Goal: Register for event/course

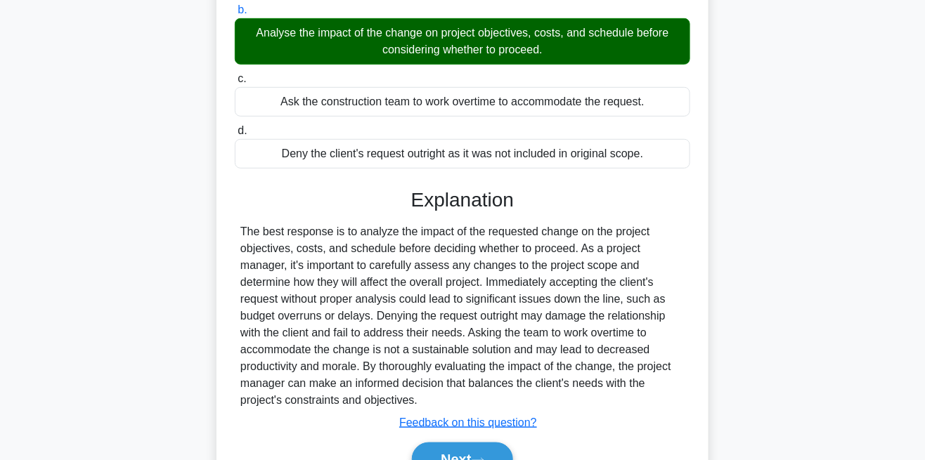
scroll to position [301, 0]
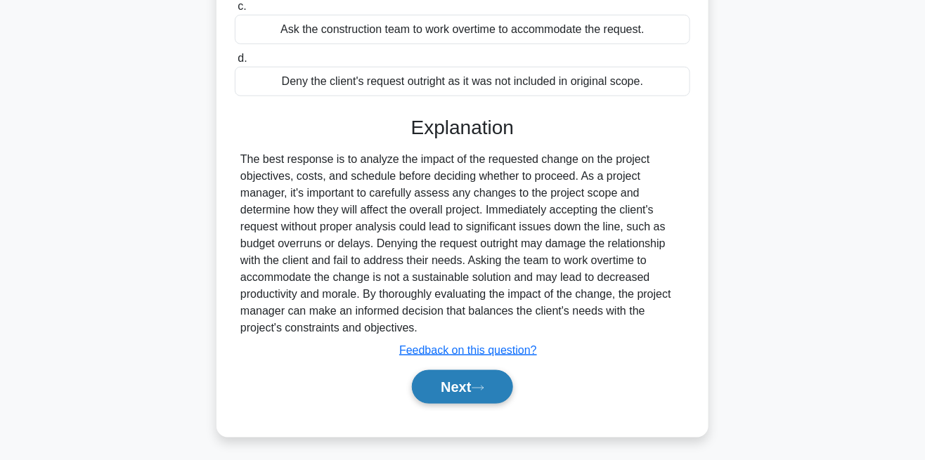
click at [472, 383] on button "Next" at bounding box center [462, 387] width 100 height 34
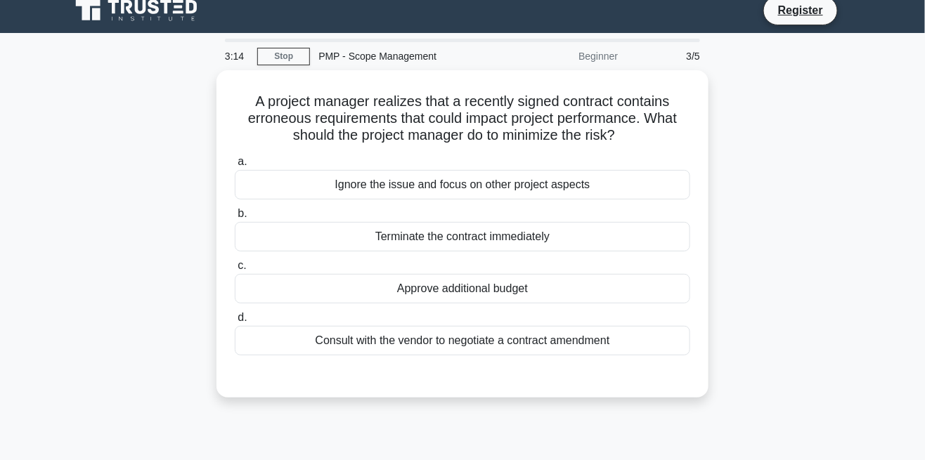
scroll to position [25, 0]
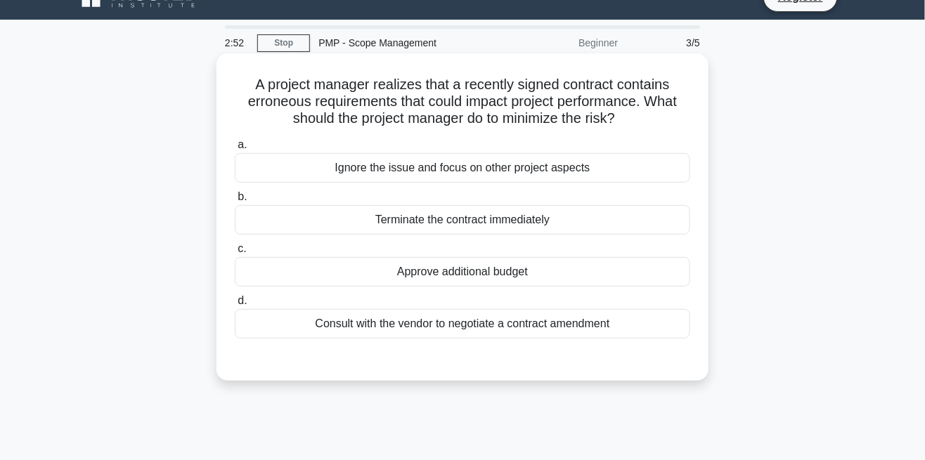
click at [601, 326] on div "Consult with the vendor to negotiate a contract amendment" at bounding box center [462, 324] width 455 height 30
click at [235, 306] on input "d. Consult with the vendor to negotiate a contract amendment" at bounding box center [235, 301] width 0 height 9
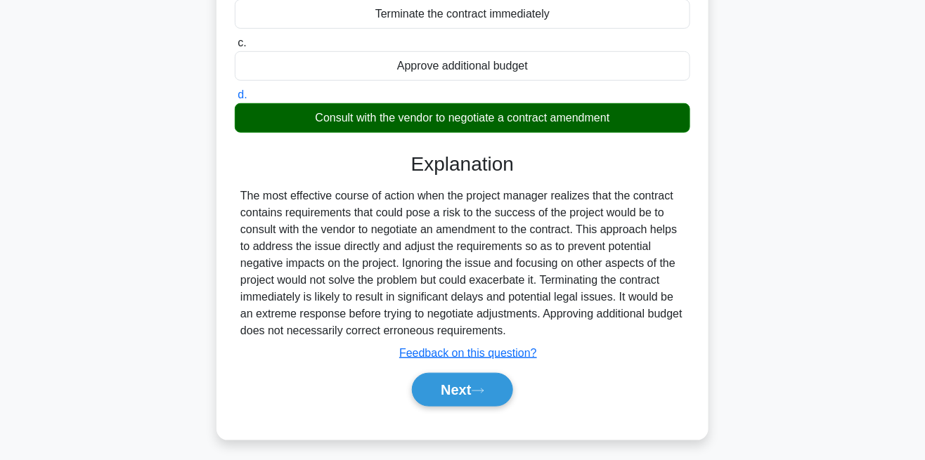
scroll to position [242, 0]
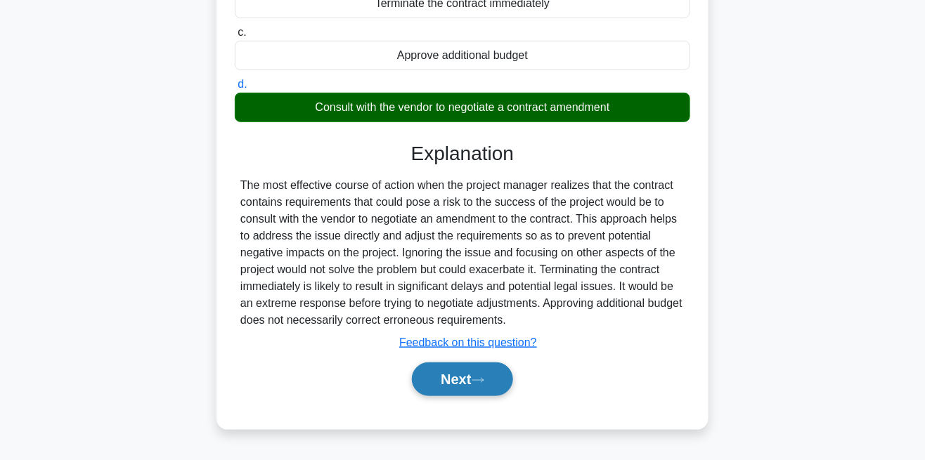
click at [482, 377] on icon at bounding box center [477, 381] width 13 height 8
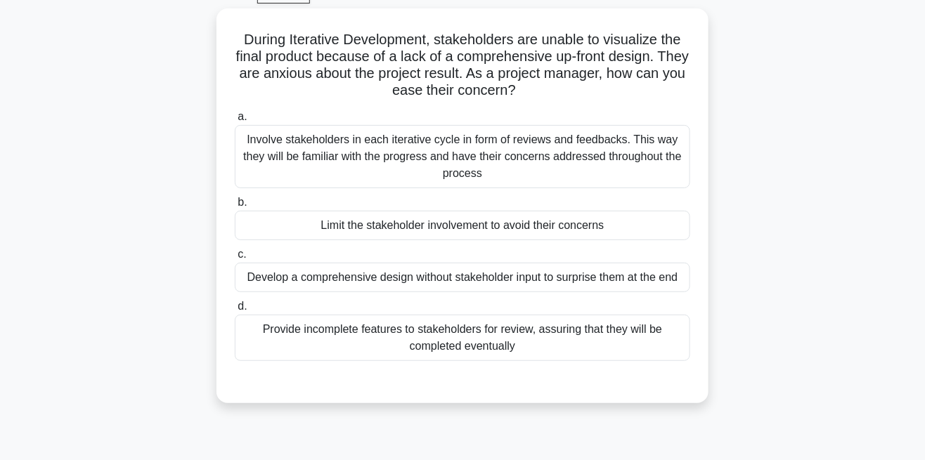
scroll to position [73, 0]
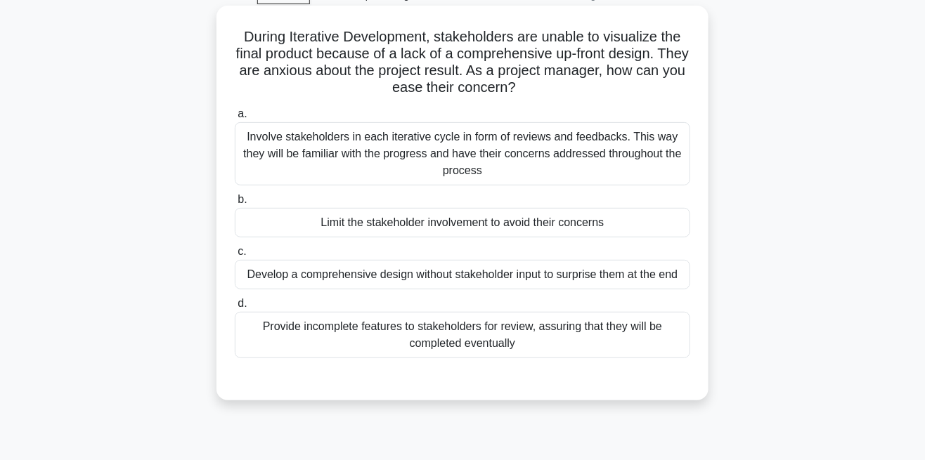
click at [556, 150] on div "Involve stakeholders in each iterative cycle in form of reviews and feedbacks. …" at bounding box center [462, 153] width 455 height 63
click at [235, 119] on input "a. Involve stakeholders in each iterative cycle in form of reviews and feedback…" at bounding box center [235, 114] width 0 height 9
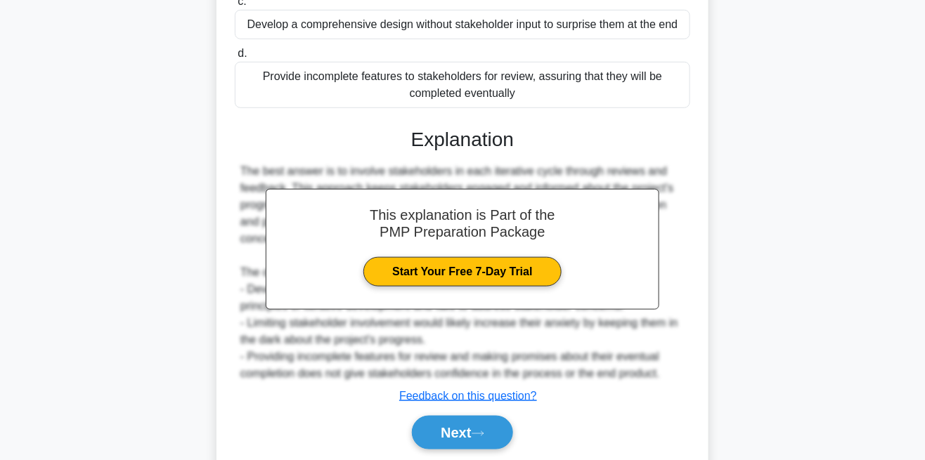
scroll to position [369, 0]
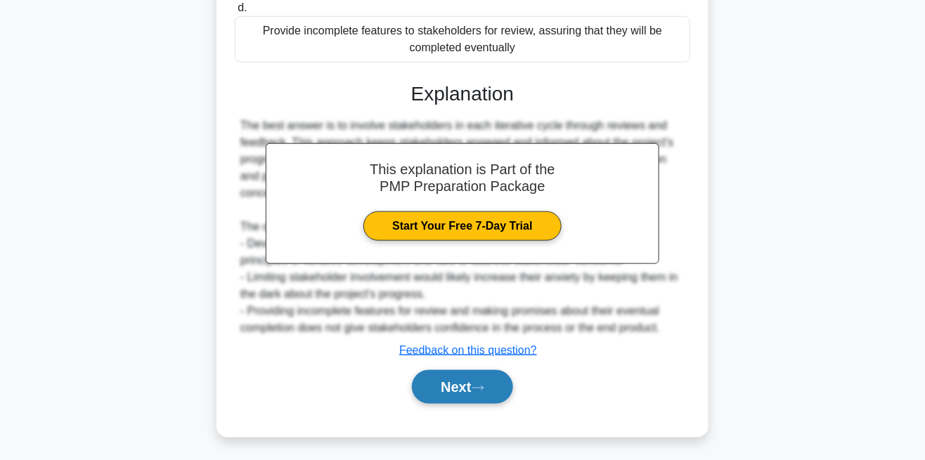
click at [481, 391] on button "Next" at bounding box center [462, 387] width 100 height 34
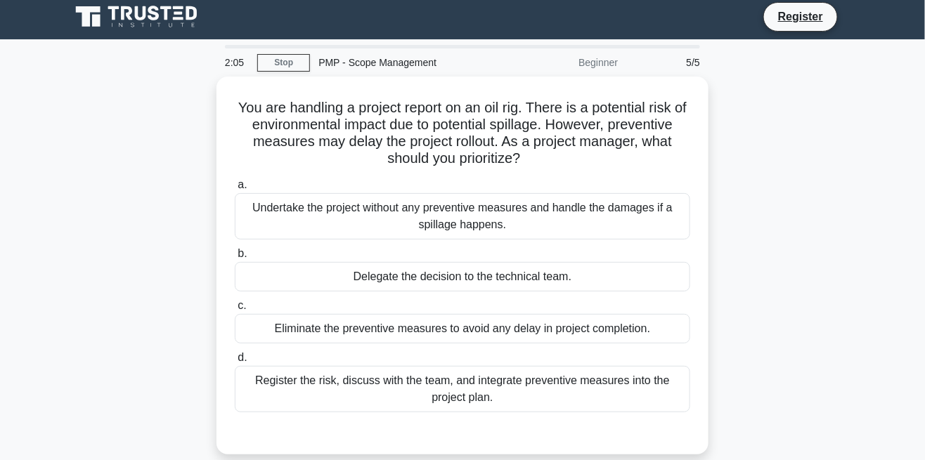
scroll to position [6, 0]
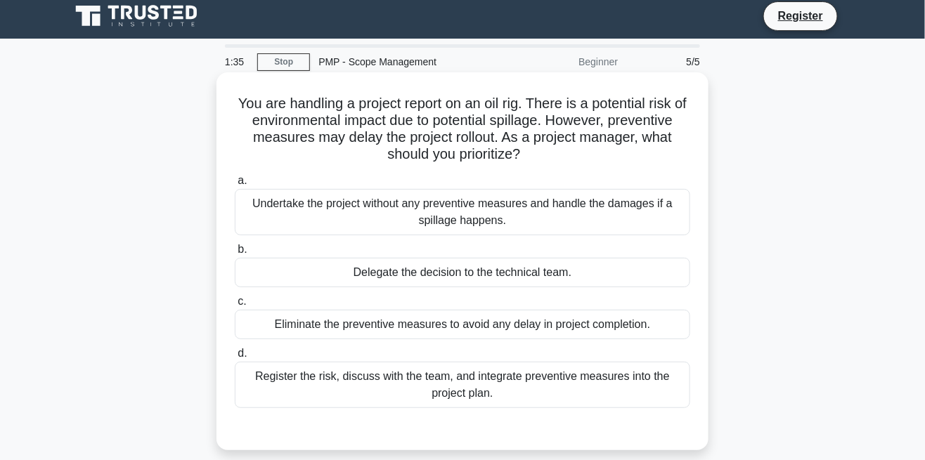
click at [525, 391] on div "Register the risk, discuss with the team, and integrate preventive measures int…" at bounding box center [462, 385] width 455 height 46
click at [235, 358] on input "d. Register the risk, discuss with the team, and integrate preventive measures …" at bounding box center [235, 353] width 0 height 9
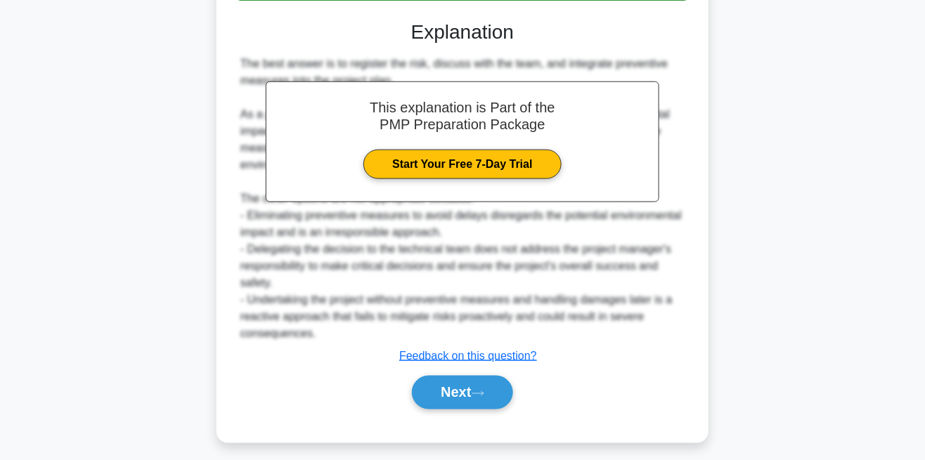
scroll to position [419, 0]
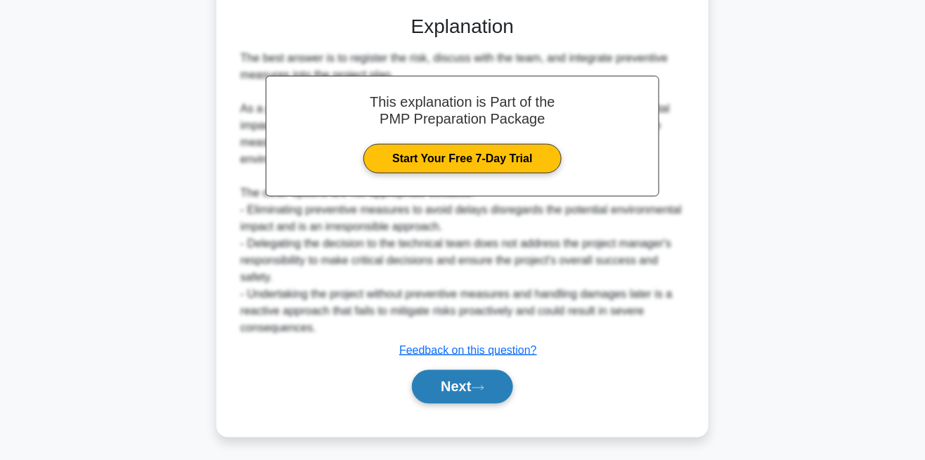
click at [495, 382] on button "Next" at bounding box center [462, 387] width 100 height 34
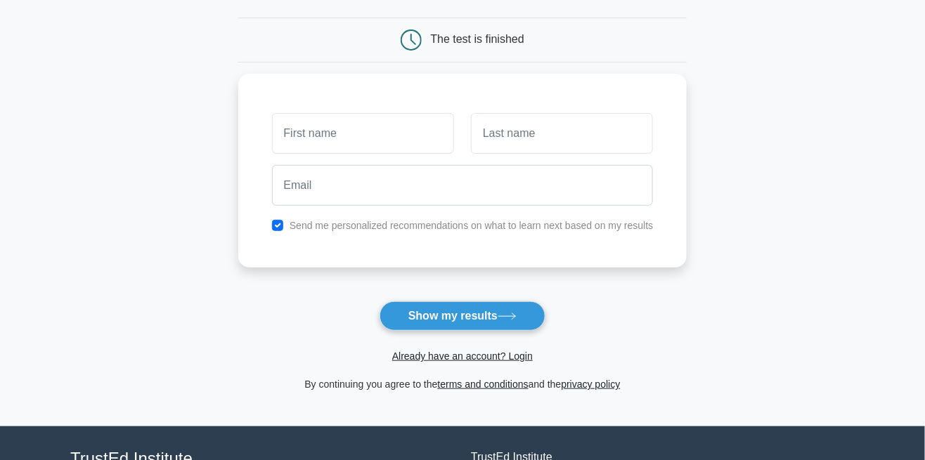
scroll to position [243, 0]
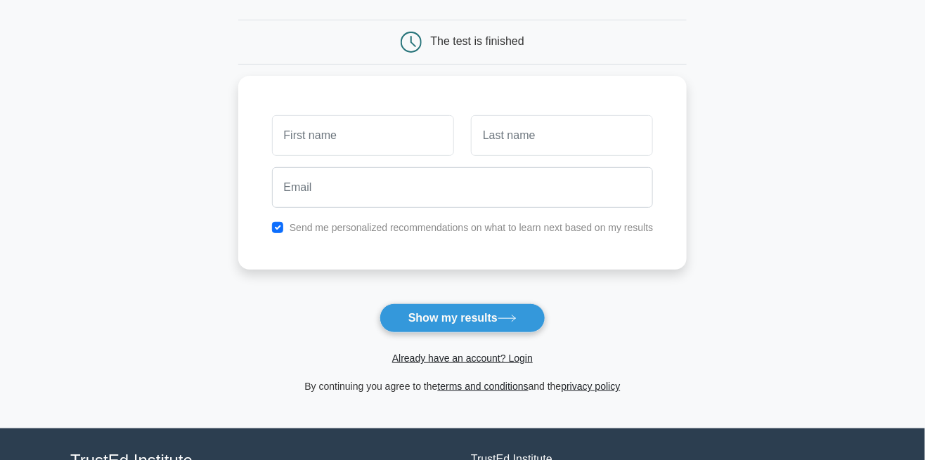
scroll to position [125, 0]
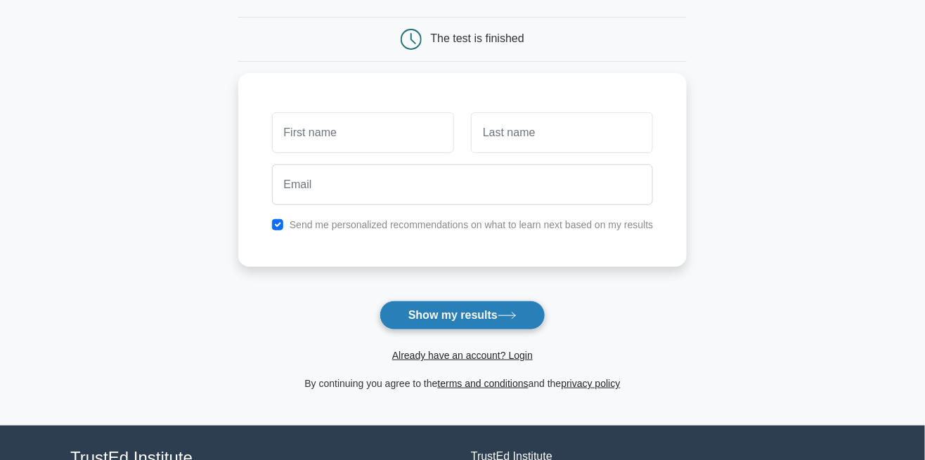
click at [512, 312] on icon at bounding box center [506, 316] width 19 height 8
type input "[PERSON_NAME]"
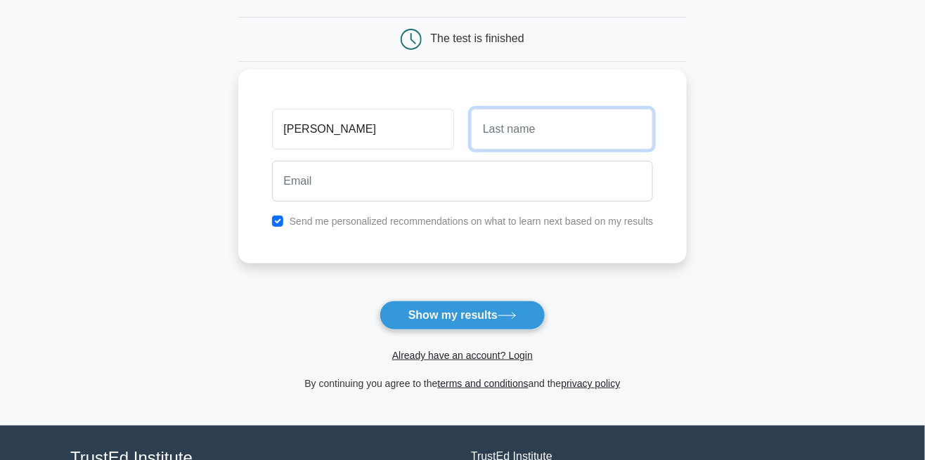
click at [569, 124] on input "text" at bounding box center [562, 129] width 182 height 41
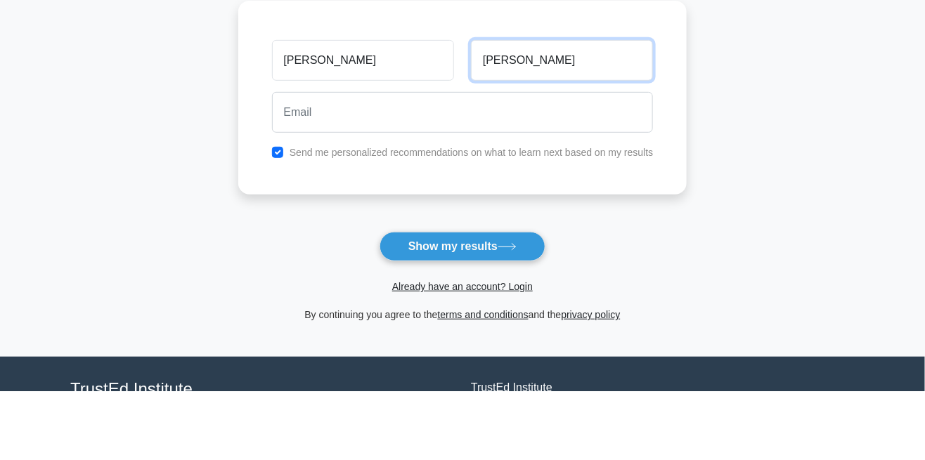
type input "Gomez"
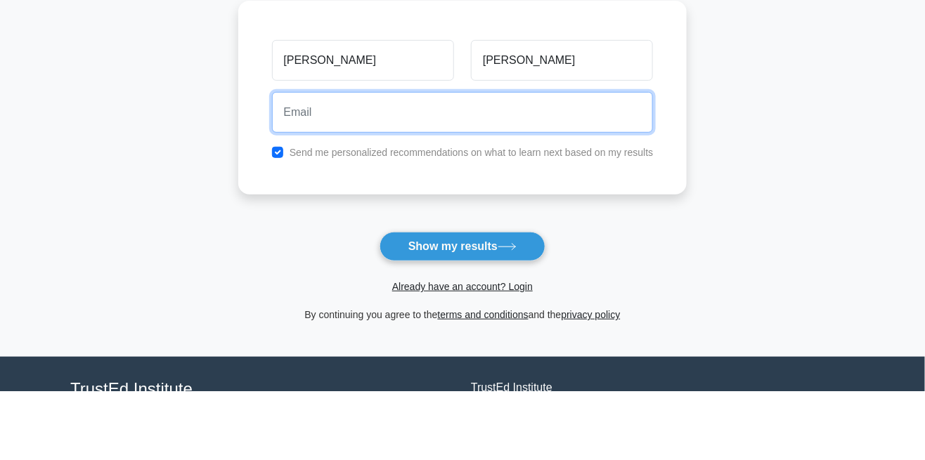
click at [572, 172] on input "email" at bounding box center [463, 181] width 382 height 41
type input "luisgab24@gmail.com"
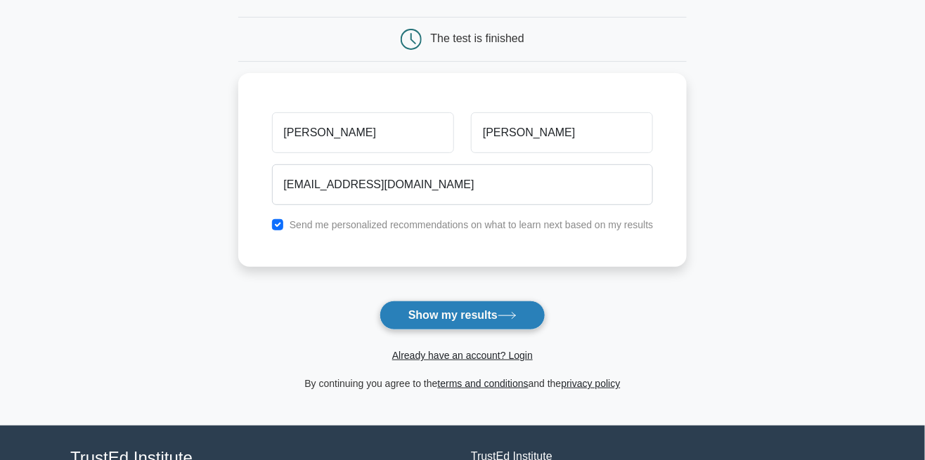
click at [507, 312] on icon at bounding box center [506, 316] width 19 height 8
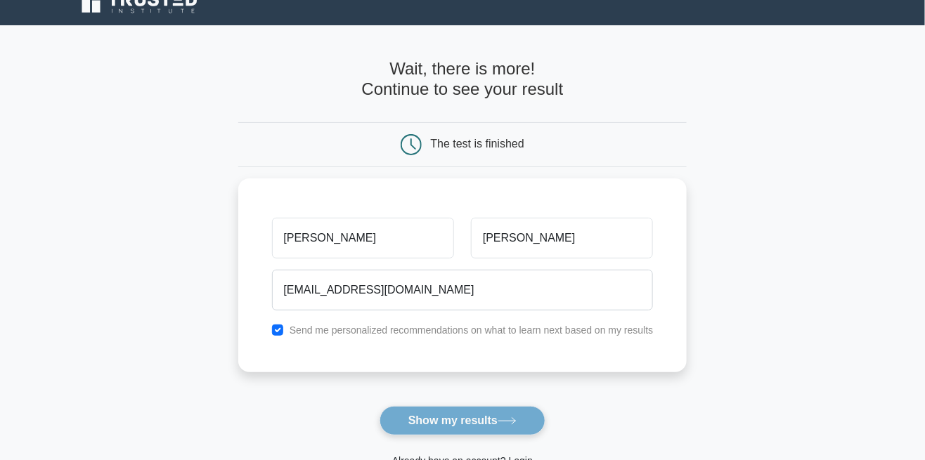
scroll to position [0, 0]
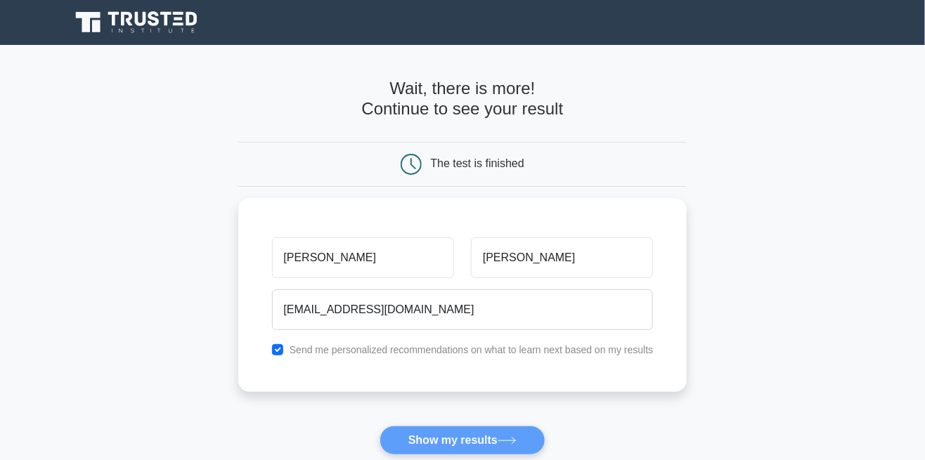
click at [160, 20] on icon at bounding box center [137, 22] width 135 height 27
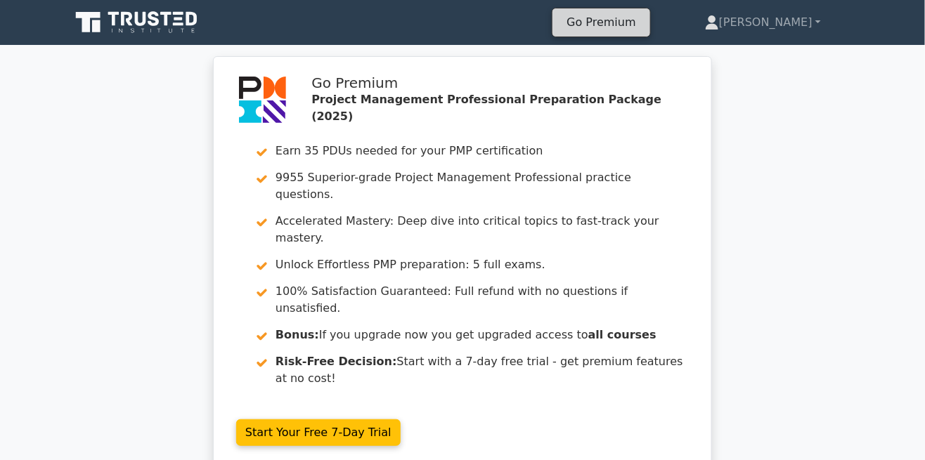
click at [644, 15] on link "Go Premium" at bounding box center [601, 22] width 86 height 19
